Goal: Information Seeking & Learning: Learn about a topic

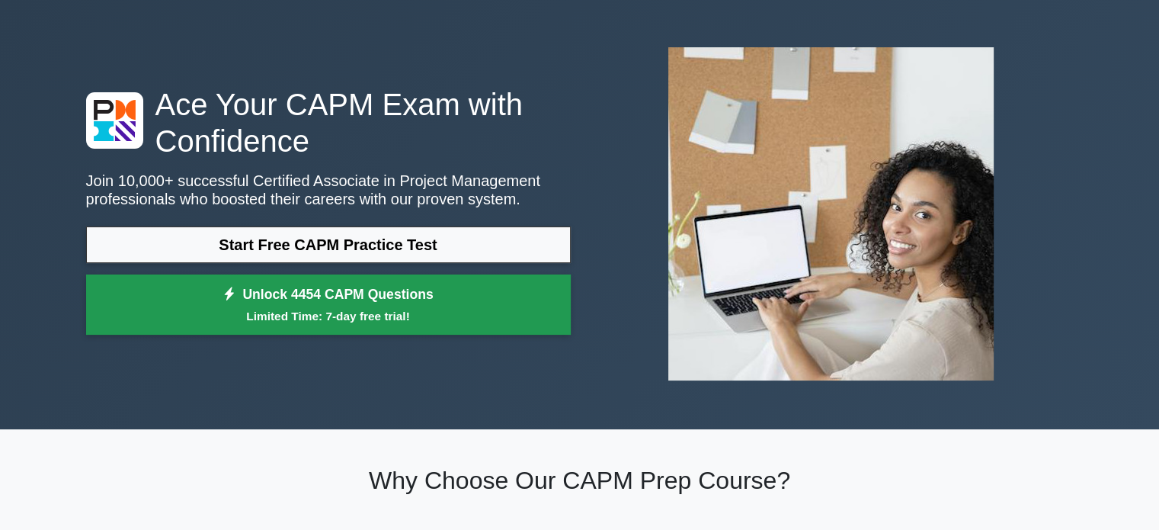
scroll to position [76, 0]
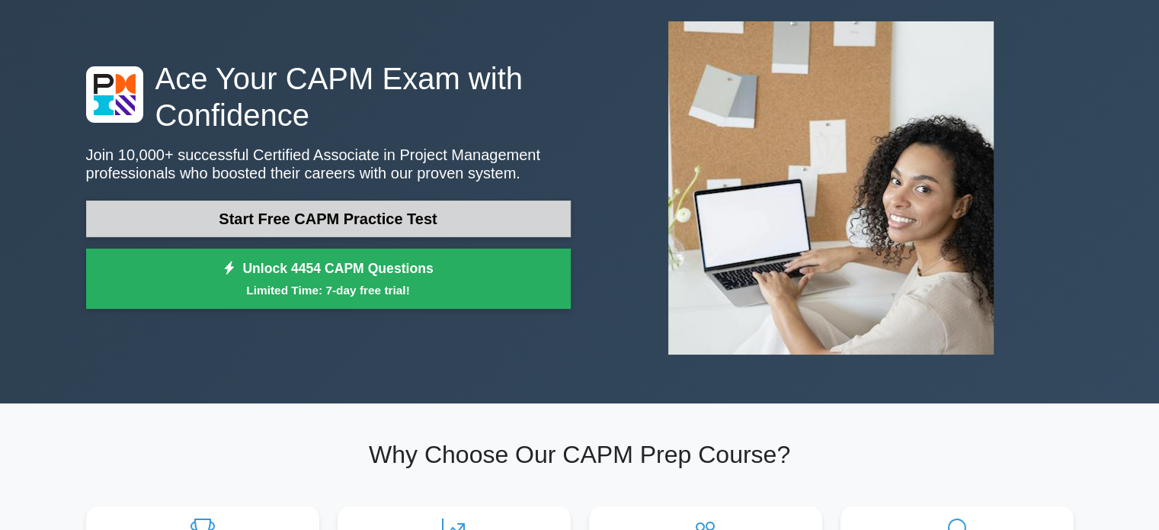
click at [414, 220] on link "Start Free CAPM Practice Test" at bounding box center [328, 218] width 485 height 37
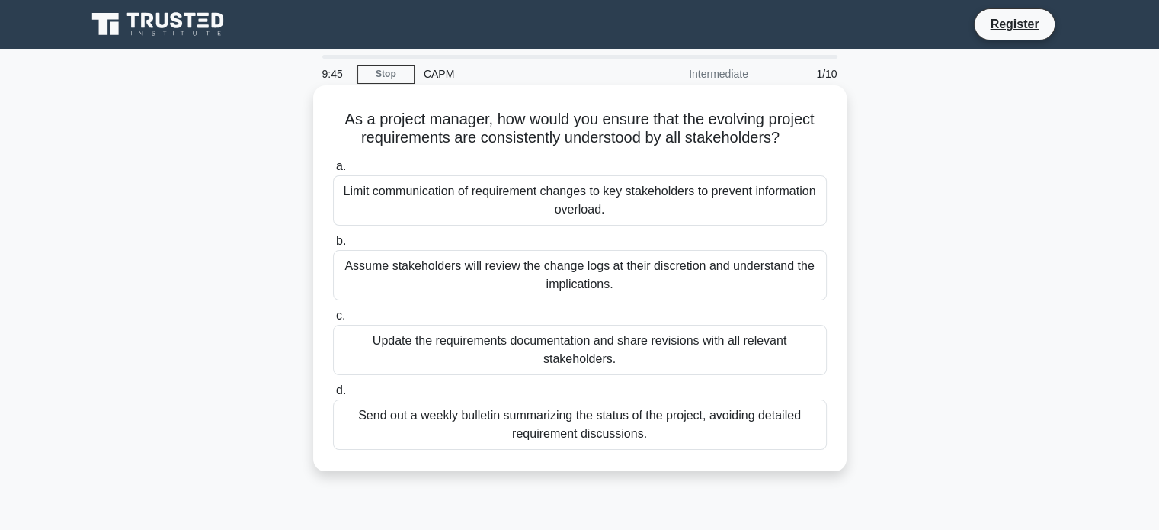
click at [540, 357] on div "Update the requirements documentation and share revisions with all relevant sta…" at bounding box center [580, 350] width 494 height 50
click at [333, 321] on input "c. Update the requirements documentation and share revisions with all relevant …" at bounding box center [333, 316] width 0 height 10
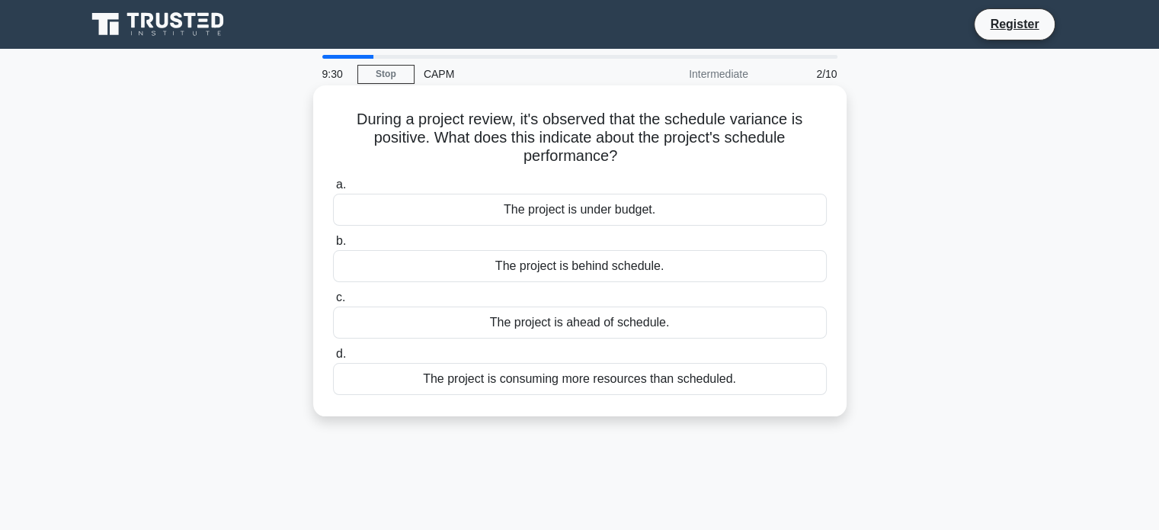
click at [530, 322] on div "The project is ahead of schedule." at bounding box center [580, 322] width 494 height 32
click at [333, 303] on input "c. The project is ahead of schedule." at bounding box center [333, 298] width 0 height 10
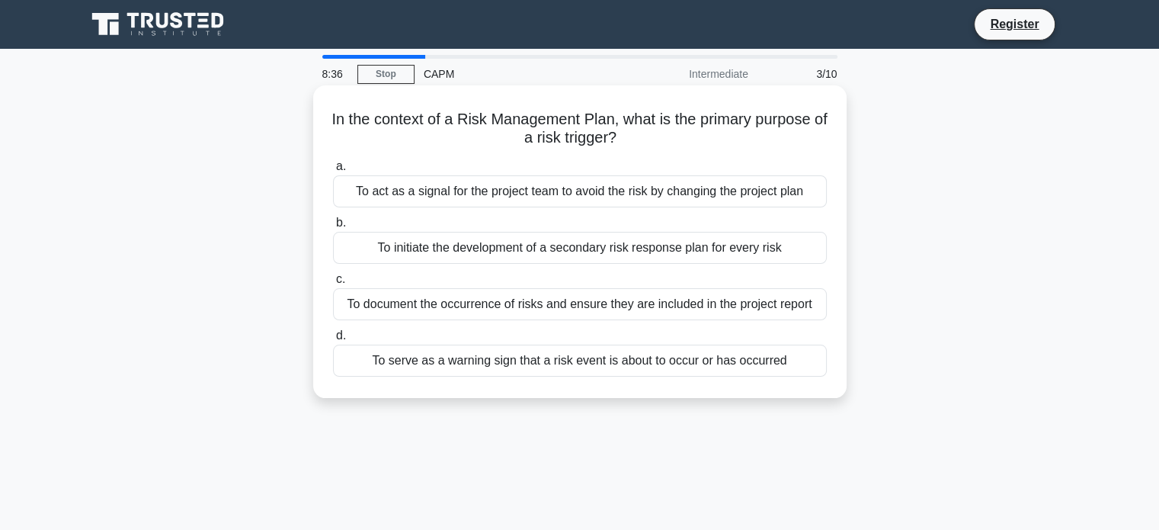
click at [536, 365] on div "To serve as a warning sign that a risk event is about to occur or has occurred" at bounding box center [580, 360] width 494 height 32
click at [333, 341] on input "d. To serve as a warning sign that a risk event is about to occur or has occurr…" at bounding box center [333, 336] width 0 height 10
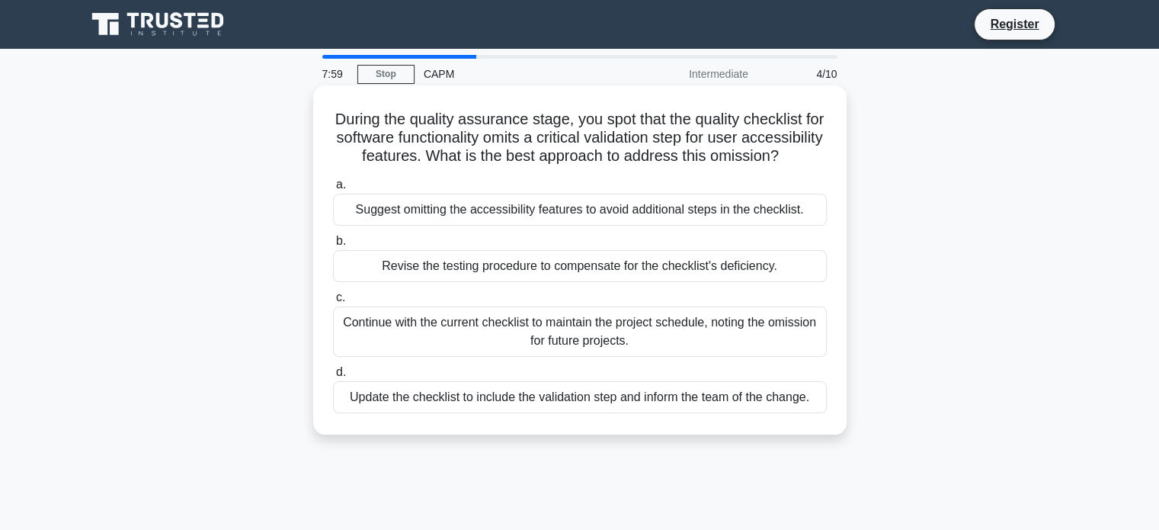
click at [555, 413] on div "Update the checklist to include the validation step and inform the team of the …" at bounding box center [580, 397] width 494 height 32
click at [333, 377] on input "d. Update the checklist to include the validation step and inform the team of t…" at bounding box center [333, 372] width 0 height 10
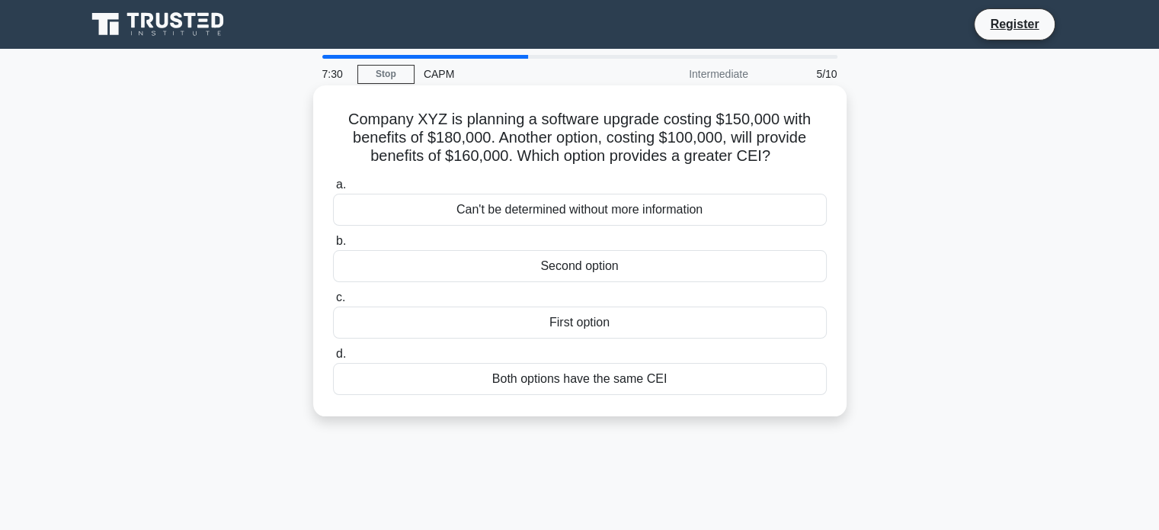
click at [698, 277] on div "Second option" at bounding box center [580, 266] width 494 height 32
click at [333, 246] on input "b. Second option" at bounding box center [333, 241] width 0 height 10
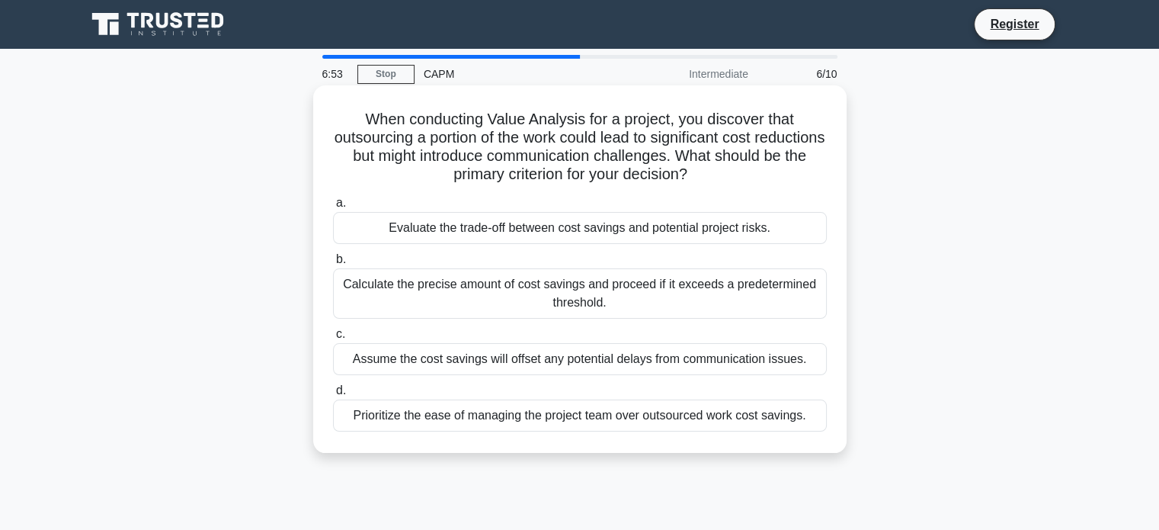
click at [560, 233] on div "Evaluate the trade-off between cost savings and potential project risks." at bounding box center [580, 228] width 494 height 32
click at [333, 208] on input "a. Evaluate the trade-off between cost savings and potential project risks." at bounding box center [333, 203] width 0 height 10
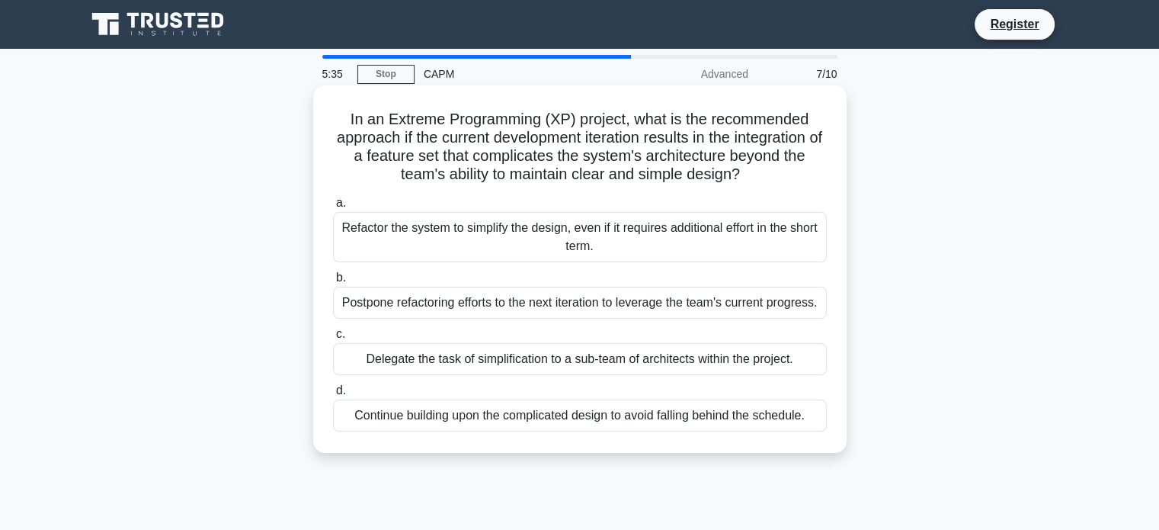
click at [491, 362] on div "Delegate the task of simplification to a sub-team of architects within the proj…" at bounding box center [580, 359] width 494 height 32
click at [333, 339] on input "c. Delegate the task of simplification to a sub-team of architects within the p…" at bounding box center [333, 334] width 0 height 10
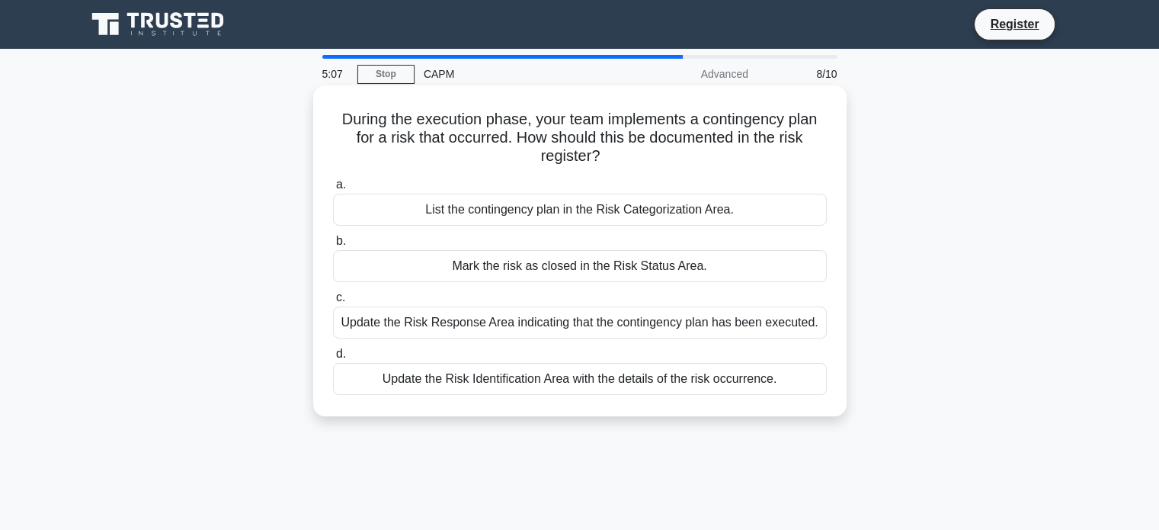
click at [522, 325] on div "Update the Risk Response Area indicating that the contingency plan has been exe…" at bounding box center [580, 322] width 494 height 32
click at [333, 303] on input "c. Update the Risk Response Area indicating that the contingency plan has been …" at bounding box center [333, 298] width 0 height 10
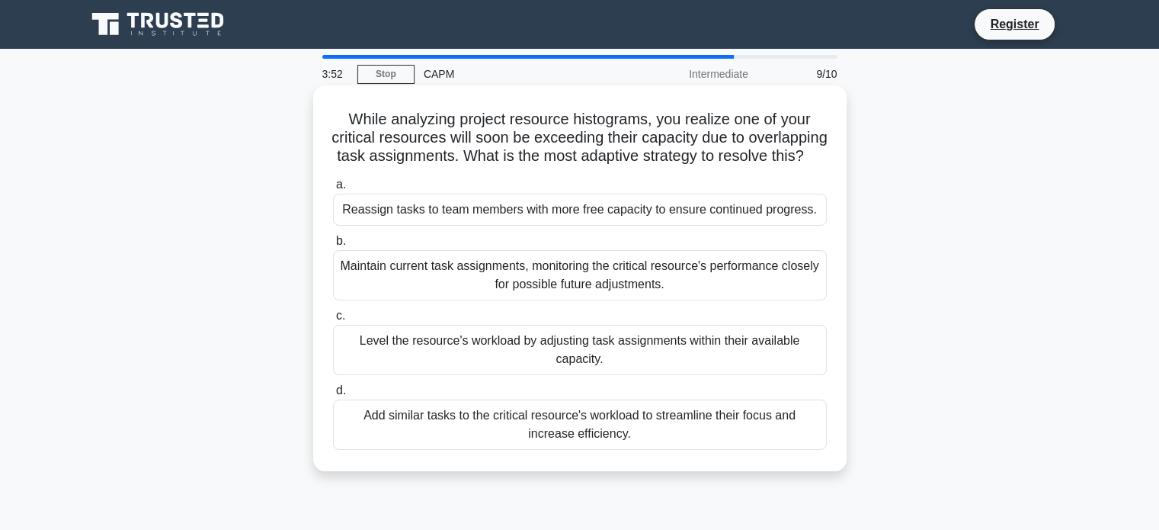
click at [616, 226] on div "Reassign tasks to team members with more free capacity to ensure continued prog…" at bounding box center [580, 210] width 494 height 32
click at [333, 190] on input "a. Reassign tasks to team members with more free capacity to ensure continued p…" at bounding box center [333, 185] width 0 height 10
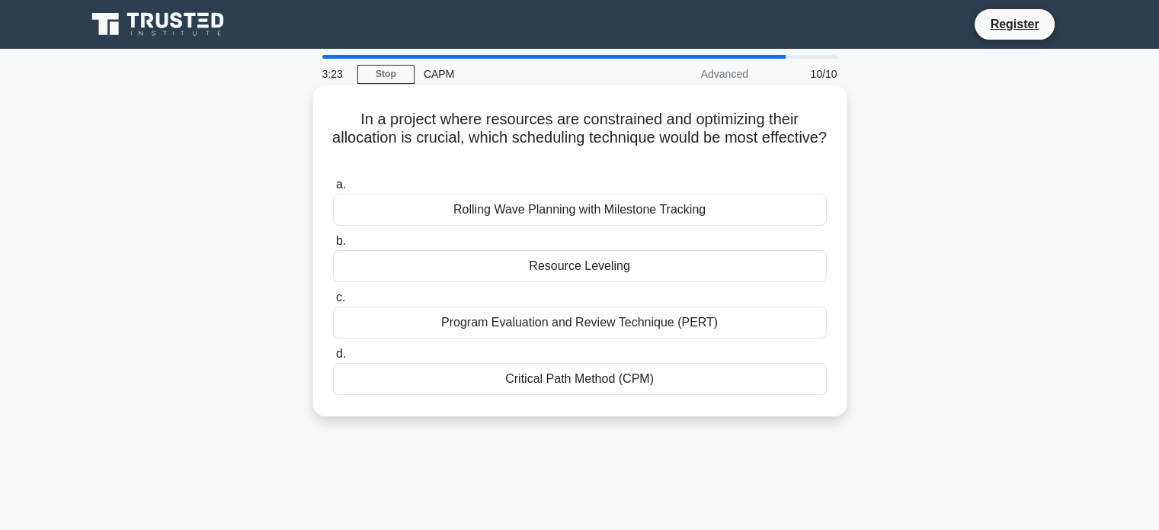
drag, startPoint x: 355, startPoint y: 117, endPoint x: 656, endPoint y: 387, distance: 404.7
click at [656, 387] on div "In a project where resources are constrained and optimizing their allocation is…" at bounding box center [579, 250] width 521 height 319
copy div "In a project where resources are constrained and optimizing their allocation is…"
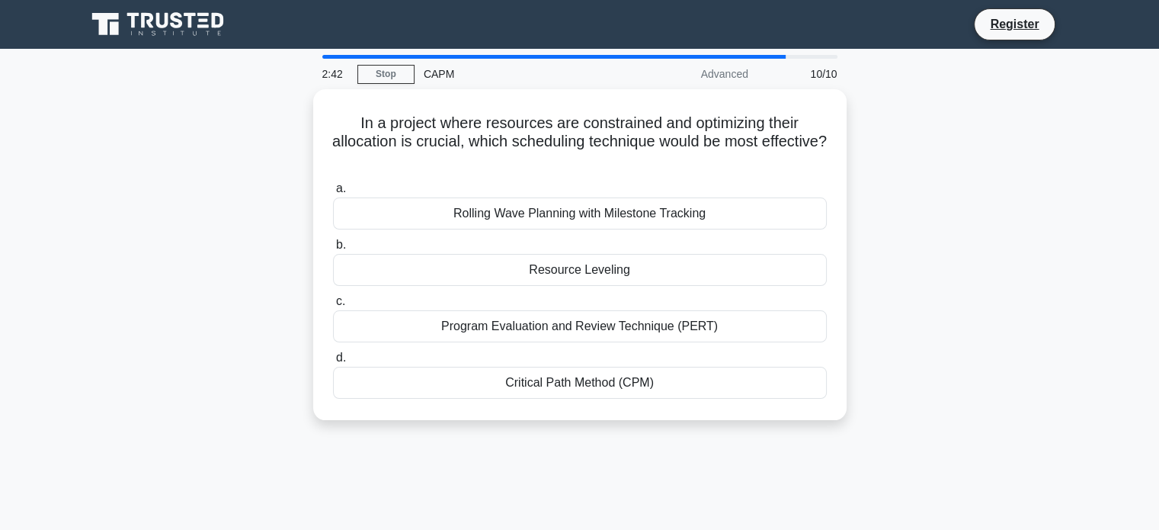
click at [878, 257] on div "In a project where resources are constrained and optimizing their allocation is…" at bounding box center [580, 263] width 1006 height 349
click at [911, 251] on div "In a project where resources are constrained and optimizing their allocation is…" at bounding box center [580, 263] width 1006 height 349
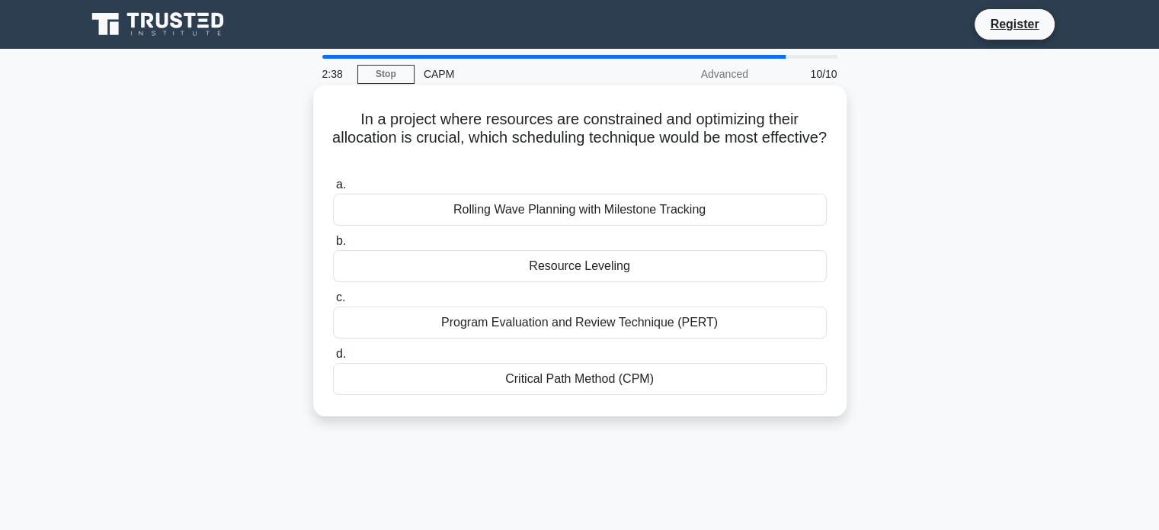
click at [520, 271] on div "Resource Leveling" at bounding box center [580, 266] width 494 height 32
click at [333, 246] on input "b. Resource Leveling" at bounding box center [333, 241] width 0 height 10
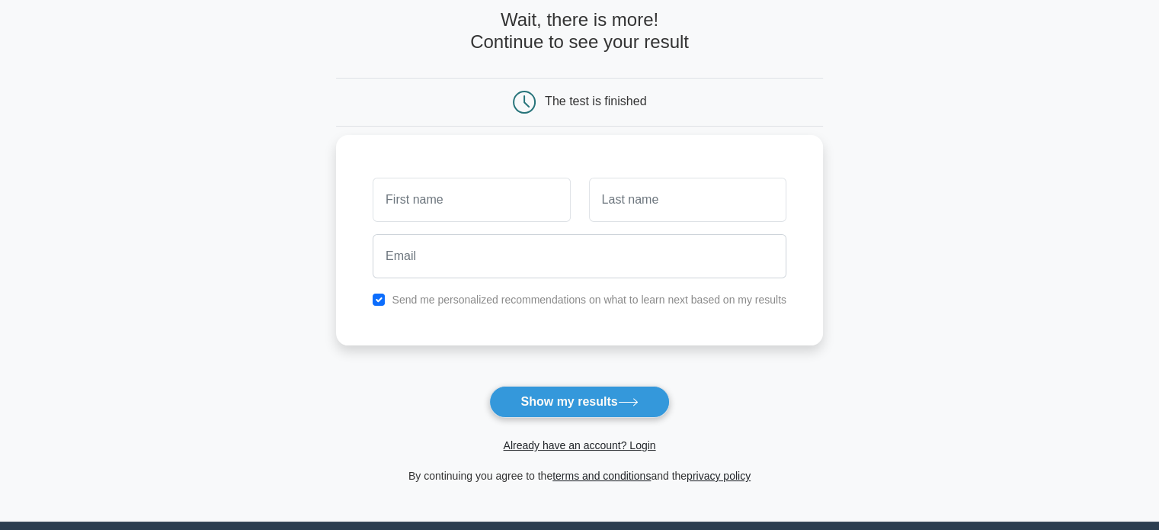
scroll to position [152, 0]
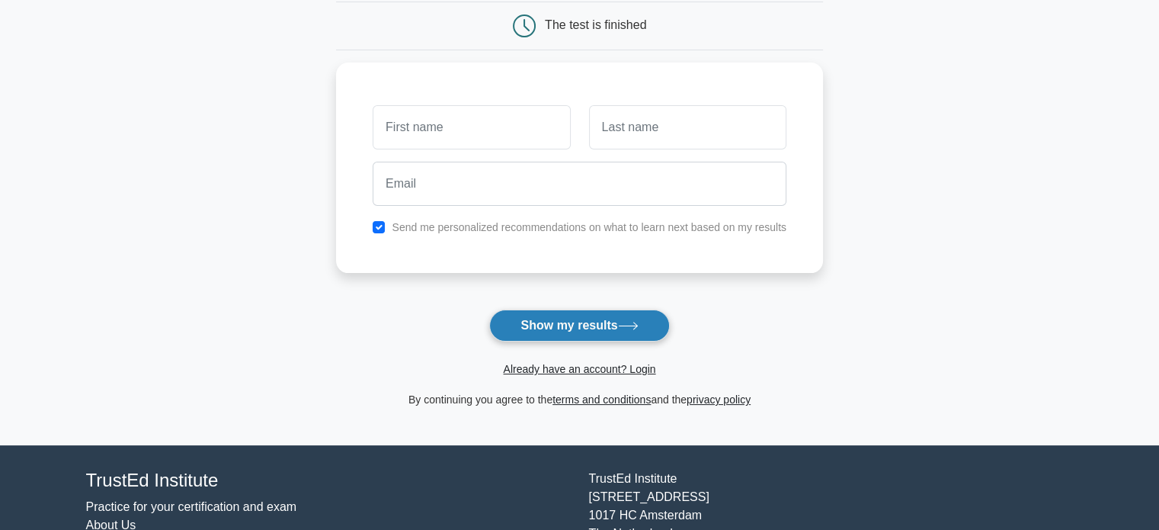
click at [616, 319] on button "Show my results" at bounding box center [579, 325] width 180 height 32
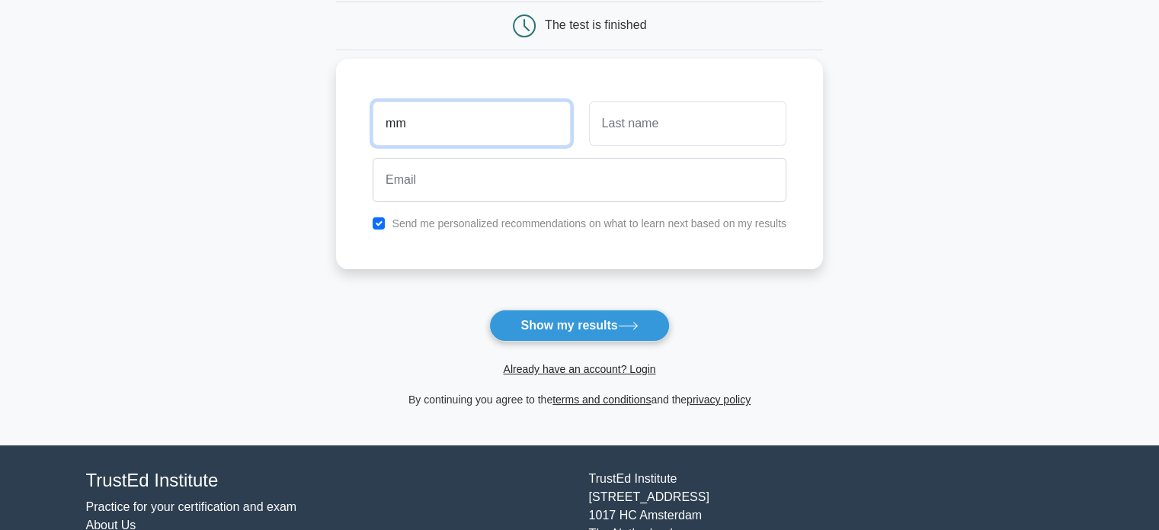
type input "mm"
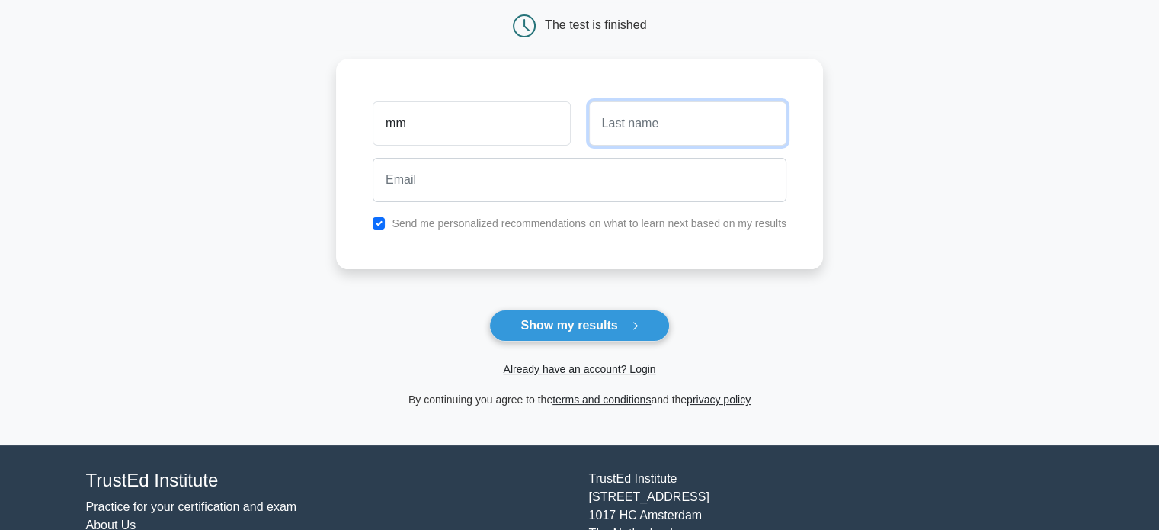
click at [649, 131] on input "text" at bounding box center [687, 123] width 197 height 44
type input "nn"
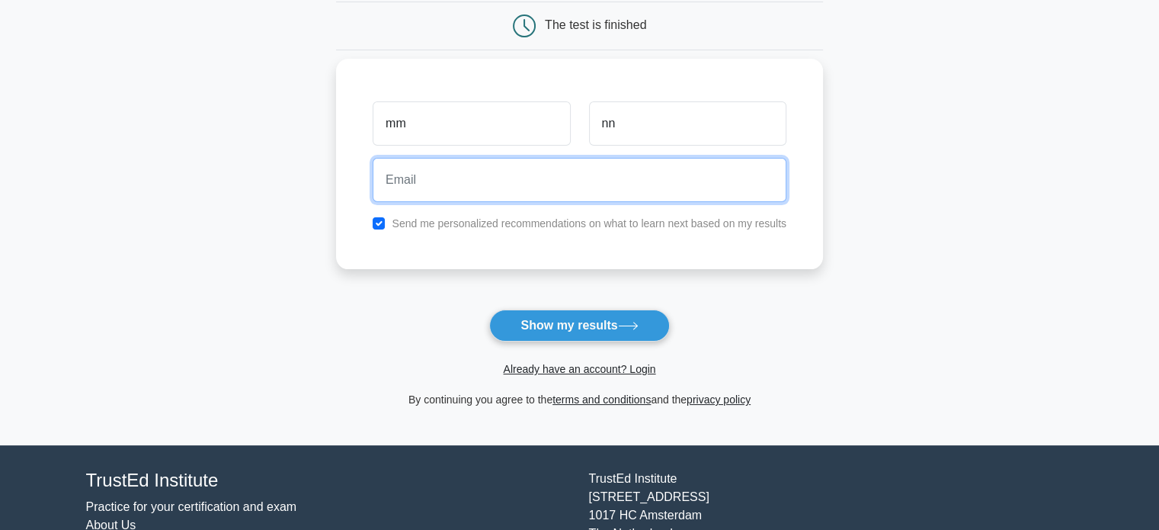
click at [616, 181] on input "email" at bounding box center [580, 180] width 414 height 44
type input "mmnn@gmail.com"
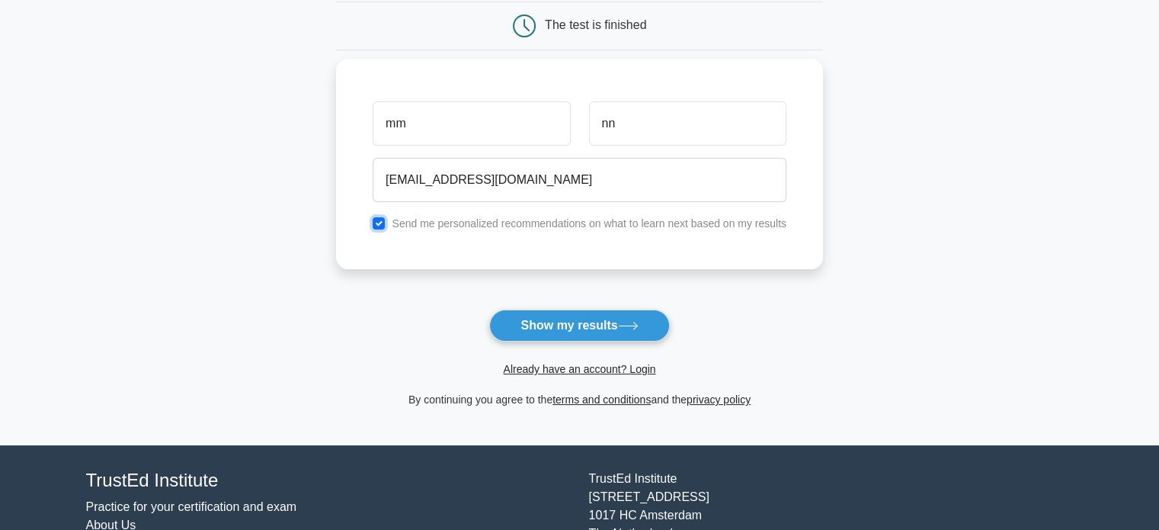
click at [377, 224] on input "checkbox" at bounding box center [379, 223] width 12 height 12
checkbox input "false"
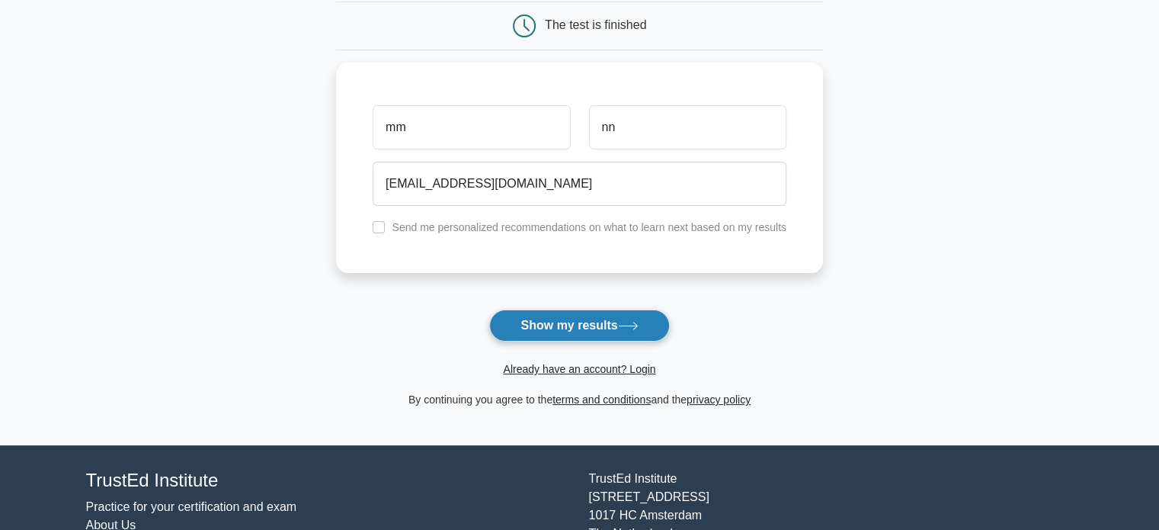
click at [541, 320] on button "Show my results" at bounding box center [579, 325] width 180 height 32
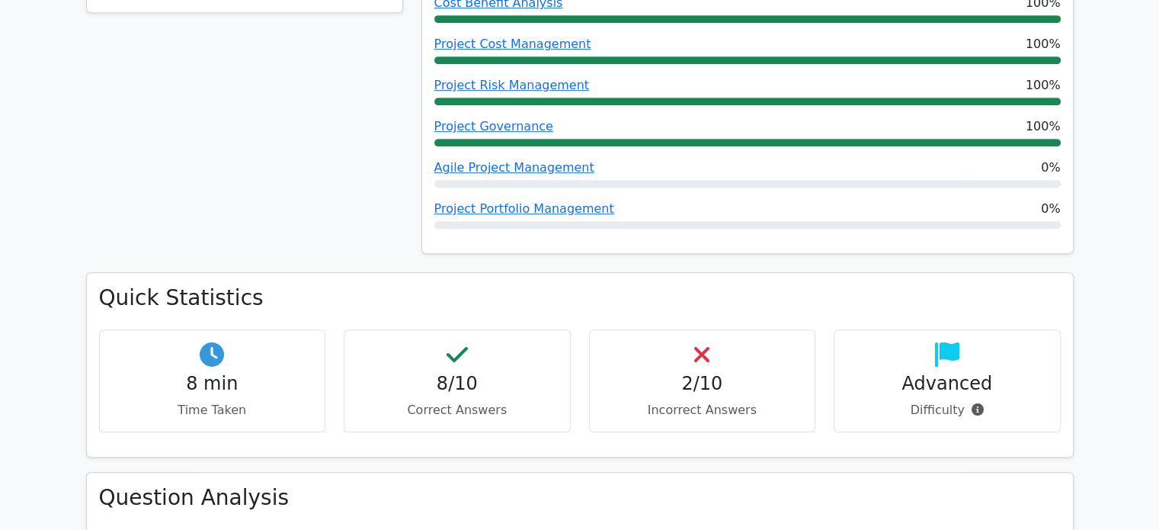
scroll to position [991, 0]
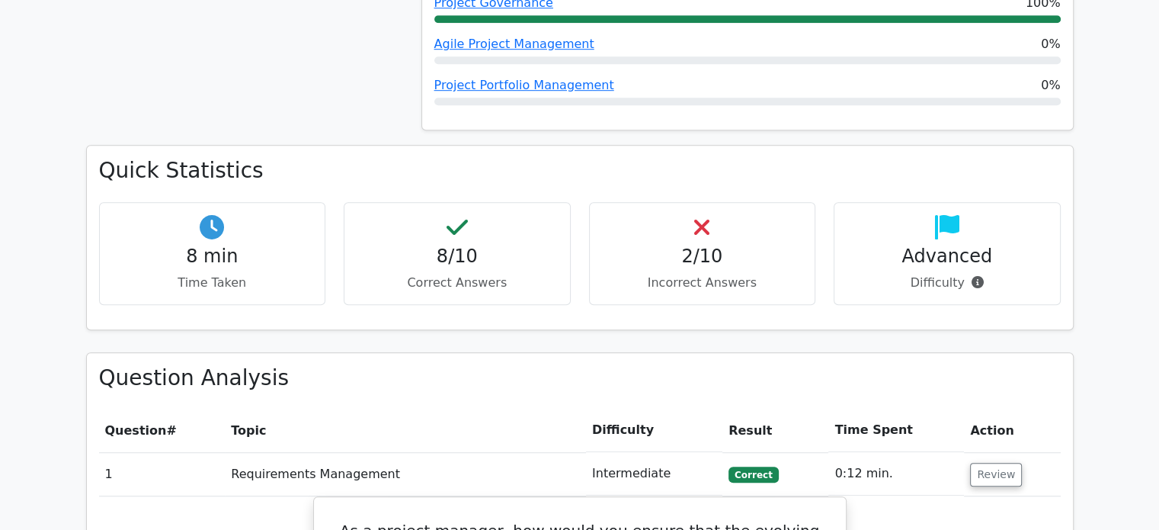
click at [905, 274] on p "Difficulty" at bounding box center [947, 283] width 201 height 18
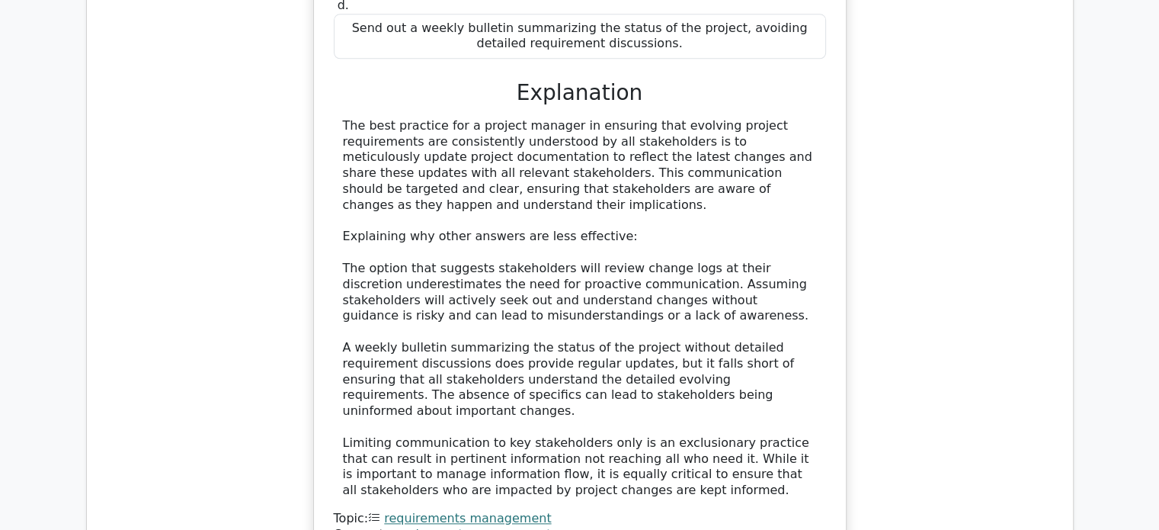
scroll to position [1987, 0]
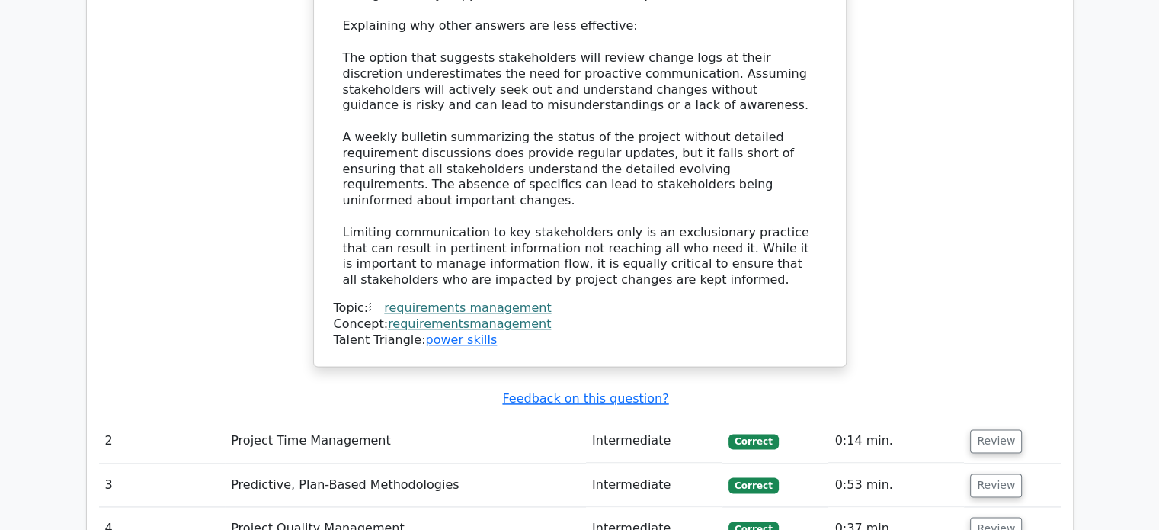
click at [469, 419] on td "Project Time Management" at bounding box center [405, 440] width 361 height 43
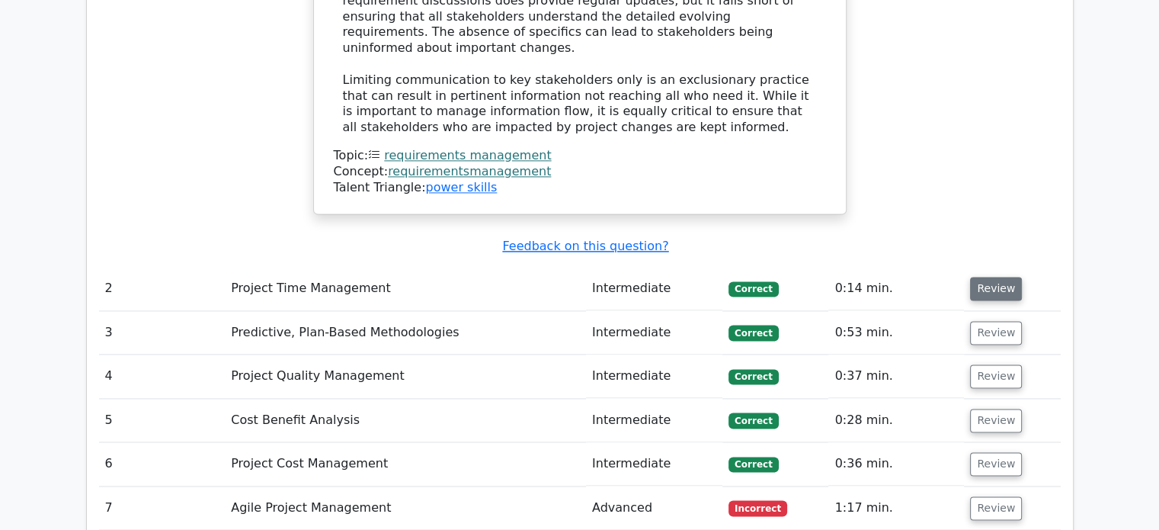
scroll to position [2215, 0]
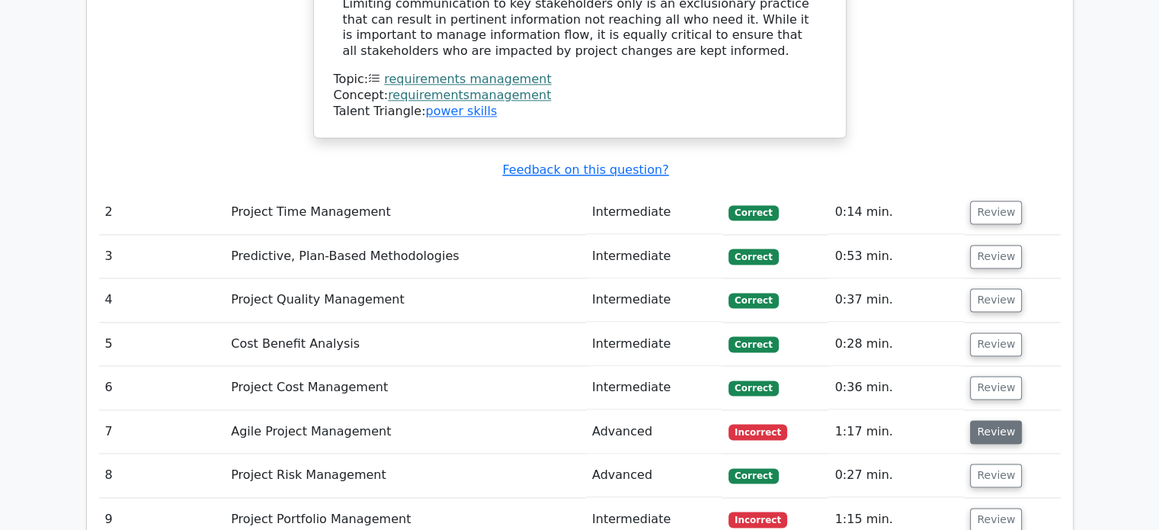
click at [990, 420] on button "Review" at bounding box center [996, 432] width 52 height 24
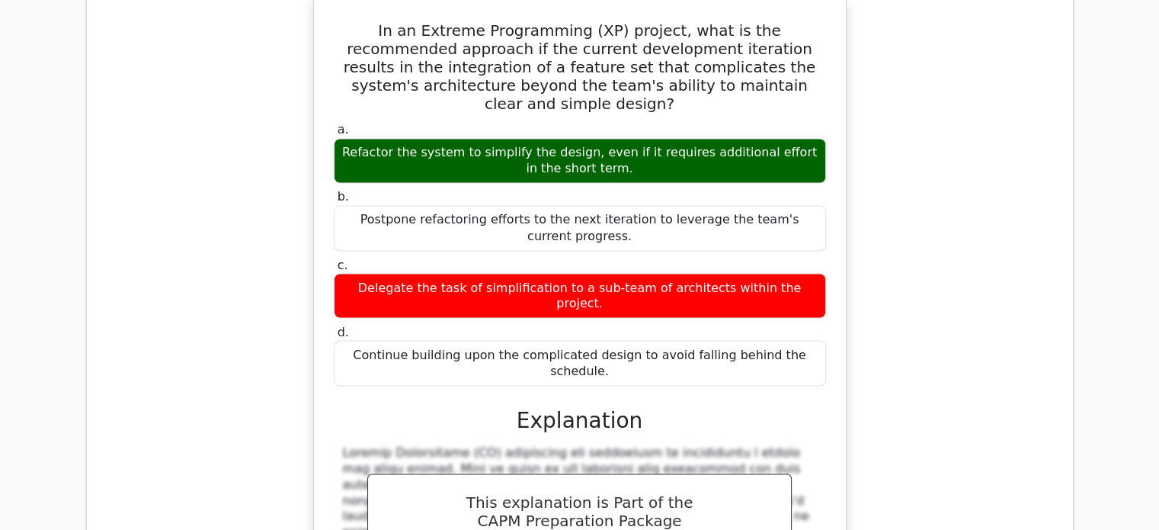
scroll to position [2977, 0]
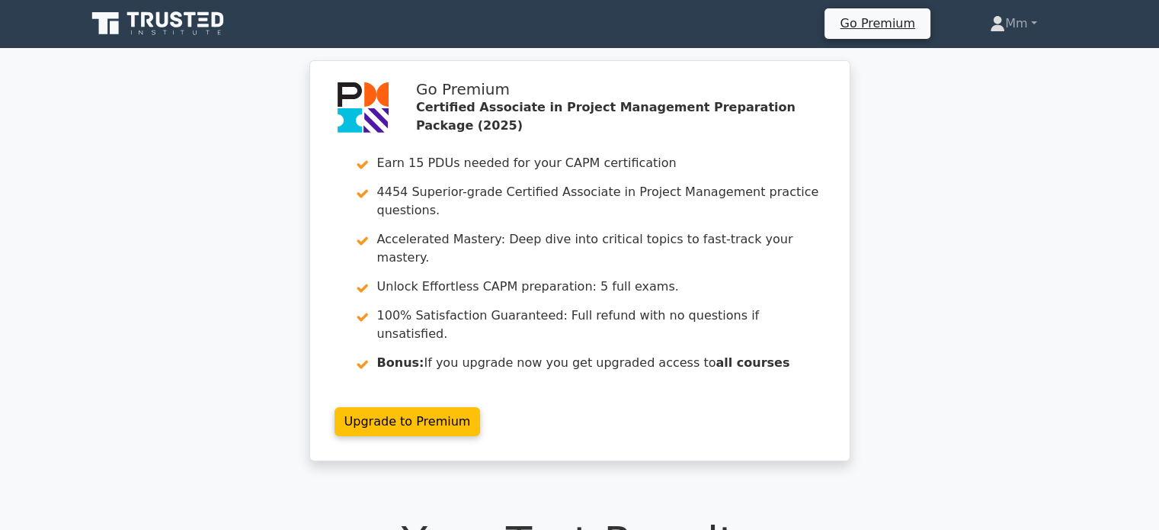
scroll to position [0, 0]
